Goal: Transaction & Acquisition: Purchase product/service

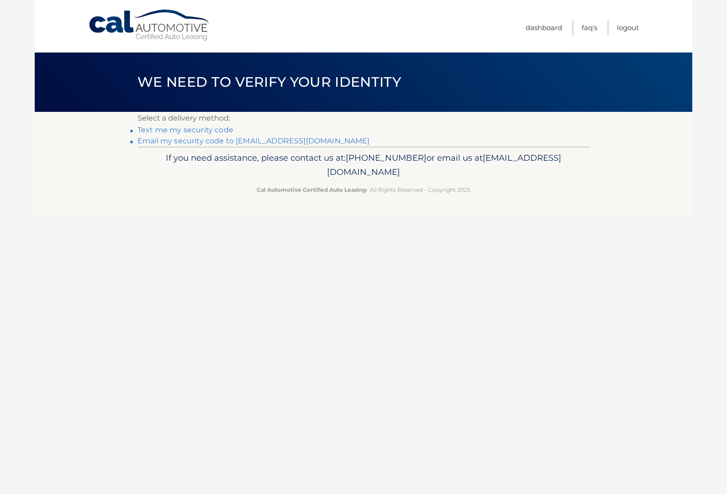
click at [262, 143] on link "Email my security code to k****@kathyod.com" at bounding box center [253, 141] width 232 height 9
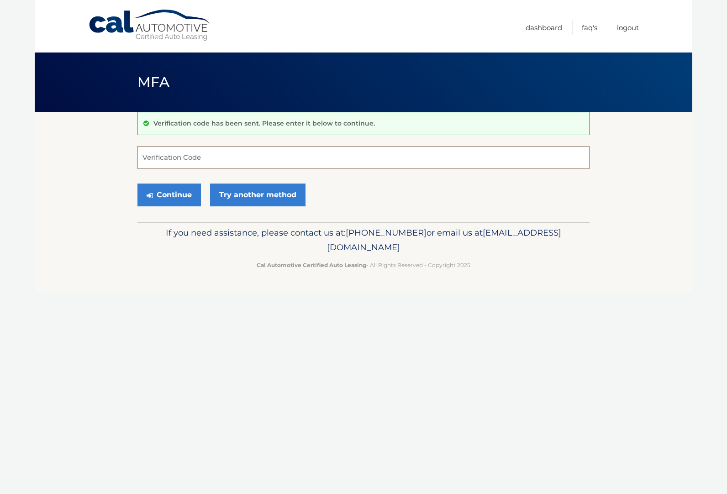
click at [184, 161] on input "Verification Code" at bounding box center [363, 157] width 452 height 23
paste input "321187"
click at [190, 197] on button "Continue" at bounding box center [168, 195] width 63 height 23
type input "321187"
click at [137, 184] on button "Continue" at bounding box center [168, 195] width 63 height 23
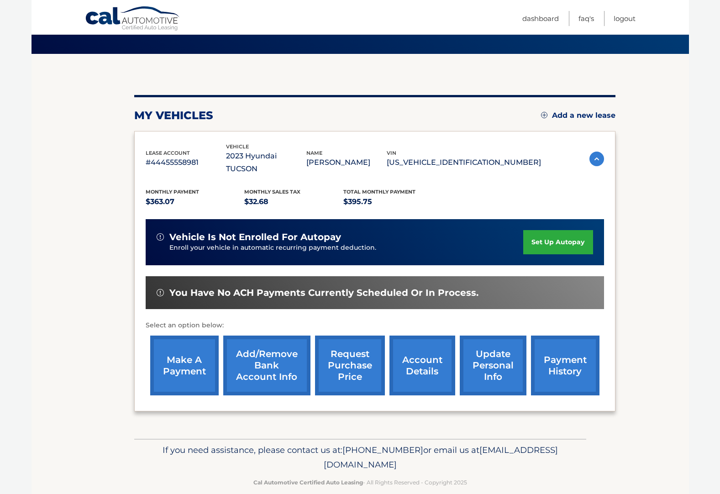
scroll to position [59, 0]
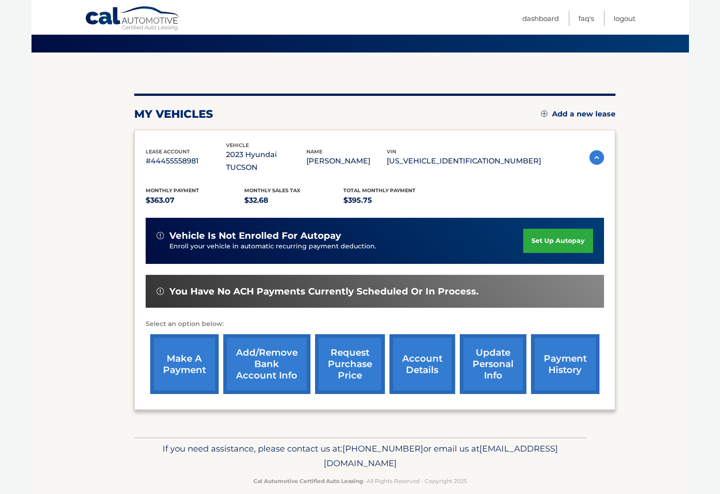
click at [180, 347] on link "make a payment" at bounding box center [184, 364] width 69 height 60
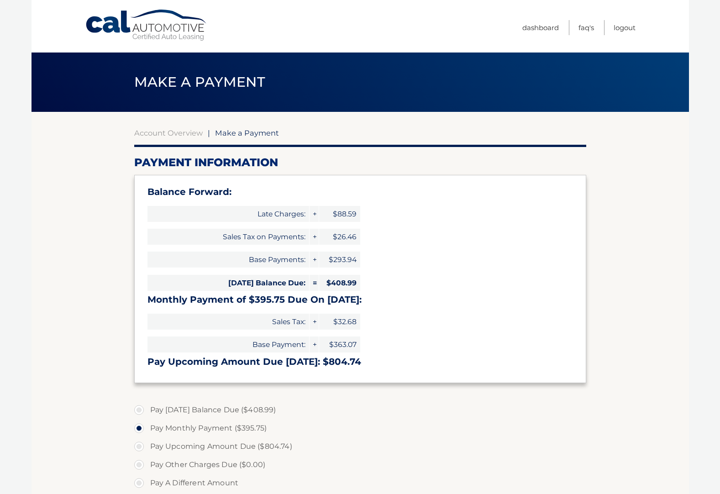
select select "MzQ3N2ZiNjktYTYwYy00YmFlLWIzYTktZDZlYTZmZjRmMDYz"
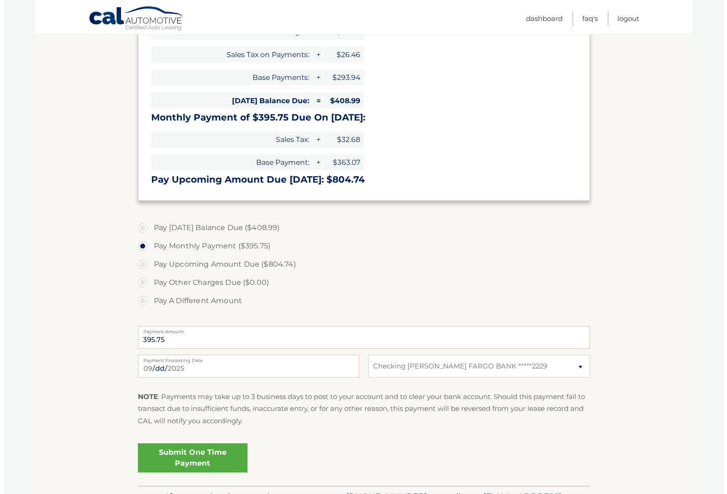
scroll to position [183, 0]
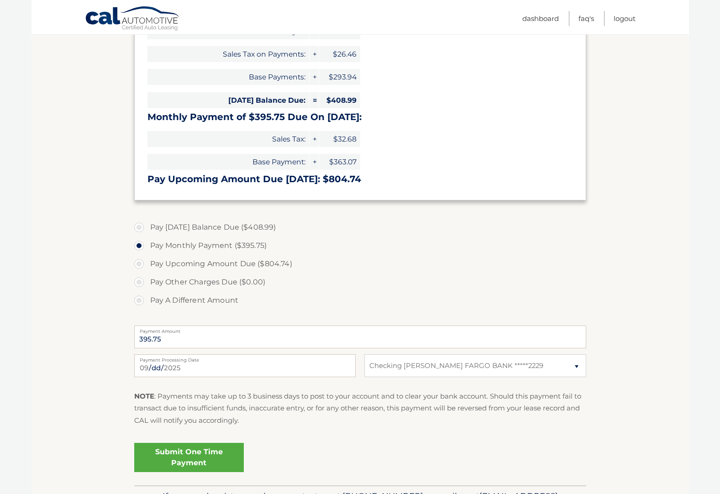
click at [177, 452] on link "Submit One Time Payment" at bounding box center [189, 457] width 110 height 29
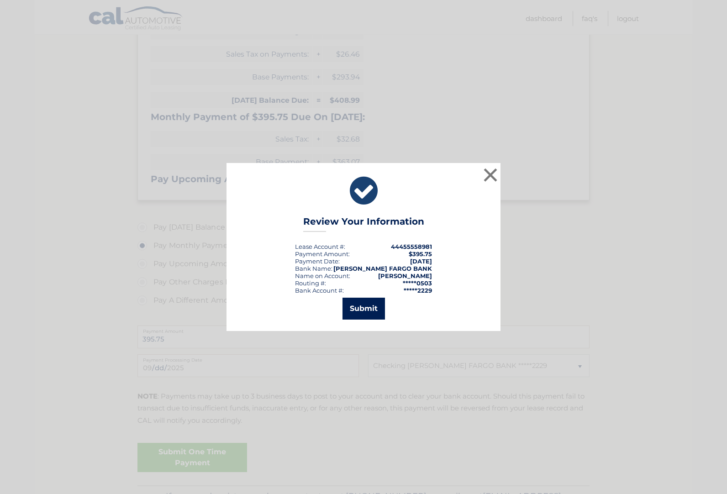
click at [364, 308] on button "Submit" at bounding box center [364, 309] width 42 height 22
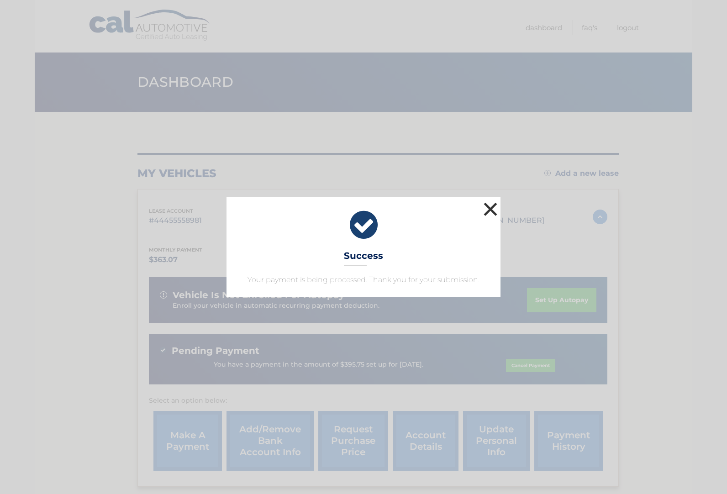
click at [487, 211] on button "×" at bounding box center [490, 209] width 18 height 18
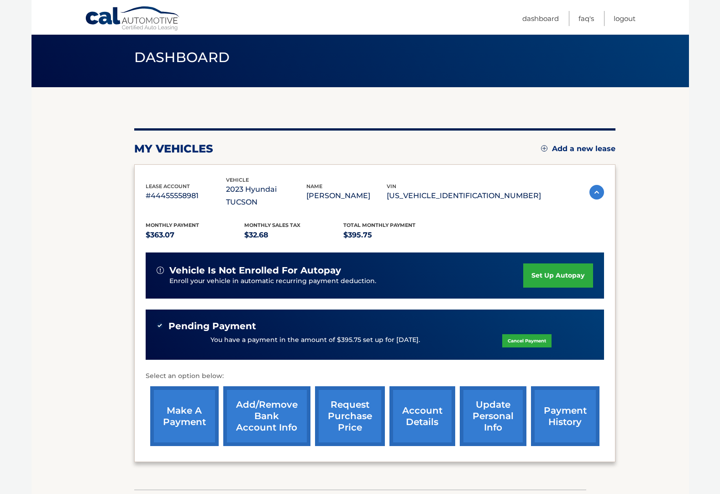
scroll to position [46, 0]
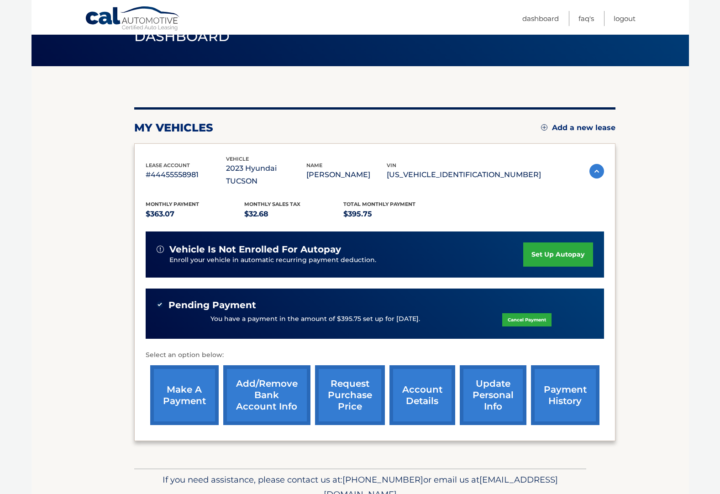
click at [413, 380] on link "account details" at bounding box center [423, 395] width 66 height 60
